Goal: Task Accomplishment & Management: Use online tool/utility

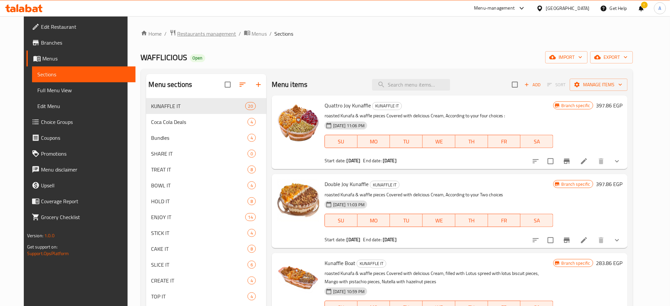
click at [204, 36] on span "Restaurants management" at bounding box center [206, 34] width 59 height 8
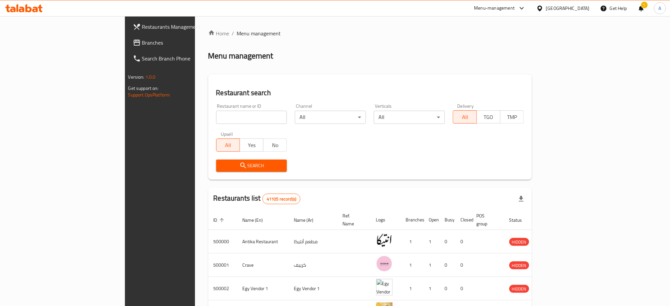
click at [216, 118] on input "search" at bounding box center [251, 117] width 71 height 13
type input "vinny's"
click button "Search" at bounding box center [251, 166] width 71 height 12
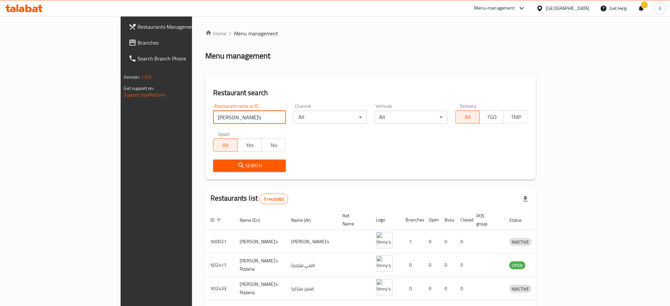
scroll to position [69, 0]
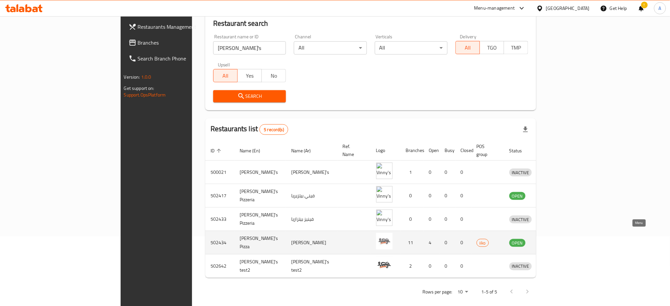
click at [552, 240] on icon "enhanced table" at bounding box center [548, 243] width 7 height 6
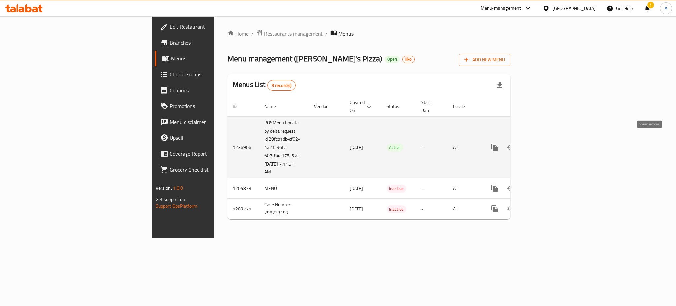
click at [547, 143] on icon "enhanced table" at bounding box center [543, 147] width 8 height 8
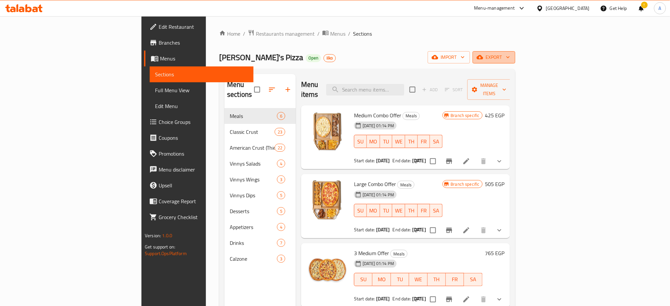
click at [510, 56] on span "export" at bounding box center [494, 57] width 32 height 8
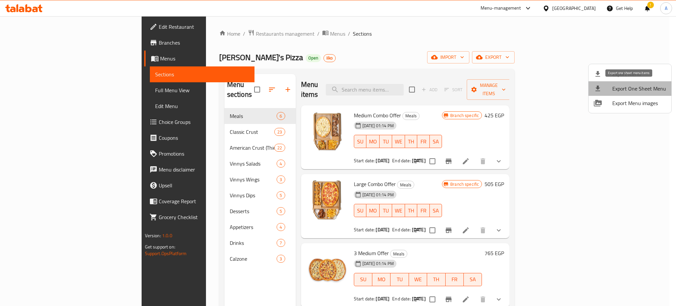
click at [639, 88] on span "Export One Sheet Menu" at bounding box center [640, 89] width 54 height 8
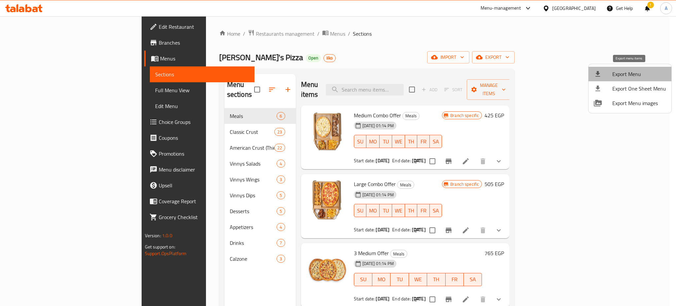
click at [633, 76] on span "Export Menu" at bounding box center [640, 74] width 54 height 8
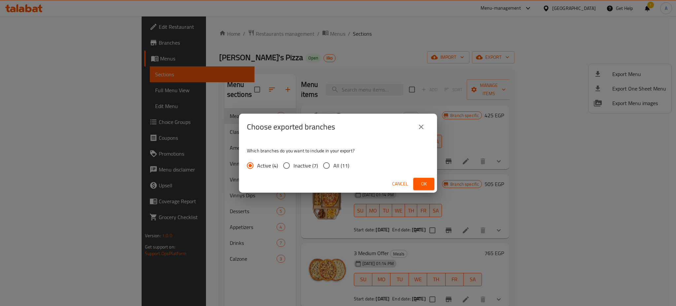
click at [336, 166] on span "All (11)" at bounding box center [342, 166] width 16 height 8
click at [334, 166] on input "All (11)" at bounding box center [327, 166] width 14 height 14
radio input "true"
click at [419, 184] on span "Ok" at bounding box center [424, 184] width 11 height 8
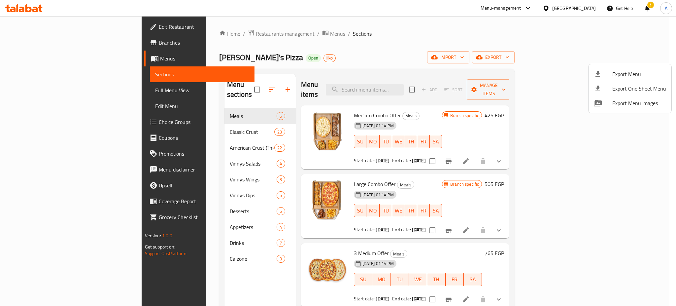
click at [529, 164] on div at bounding box center [338, 153] width 676 height 306
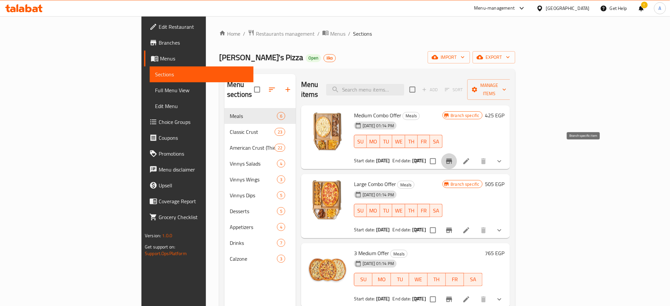
click at [453, 157] on icon "Branch-specific-item" at bounding box center [449, 161] width 8 height 8
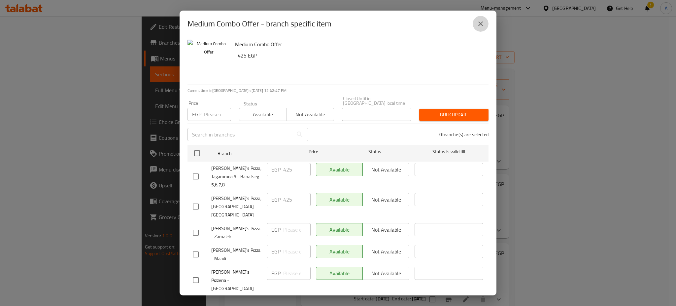
click at [479, 22] on icon "close" at bounding box center [481, 23] width 5 height 5
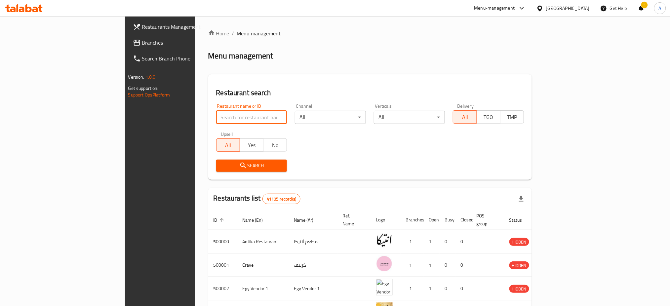
click at [216, 116] on input "search" at bounding box center [251, 117] width 71 height 13
type input "wafflicious"
click button "Search" at bounding box center [251, 166] width 71 height 12
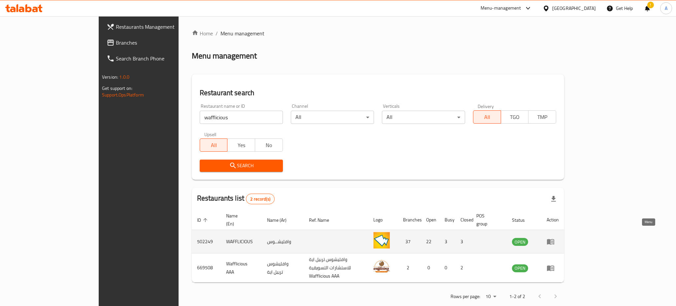
click at [555, 237] on icon "enhanced table" at bounding box center [551, 241] width 8 height 8
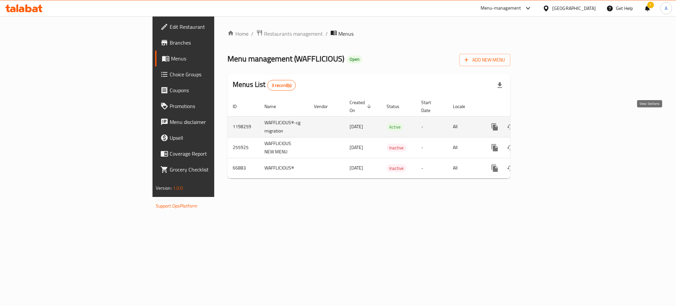
click at [547, 123] on icon "enhanced table" at bounding box center [543, 127] width 8 height 8
